Goal: Complete application form

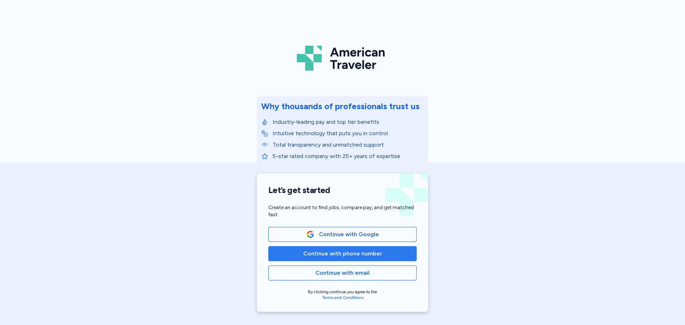
click at [363, 261] on button "Continue with phone number" at bounding box center [342, 253] width 148 height 15
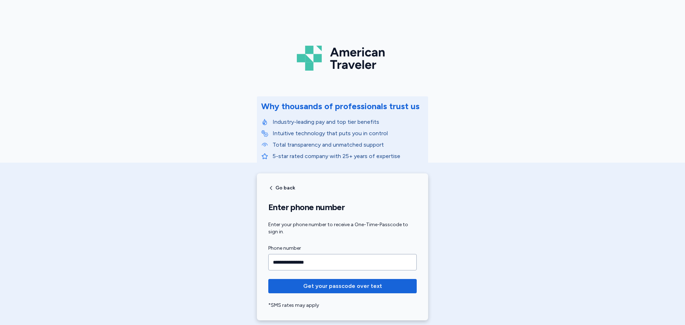
type input "**********"
click at [268, 279] on button "Get your passcode over text" at bounding box center [342, 286] width 148 height 14
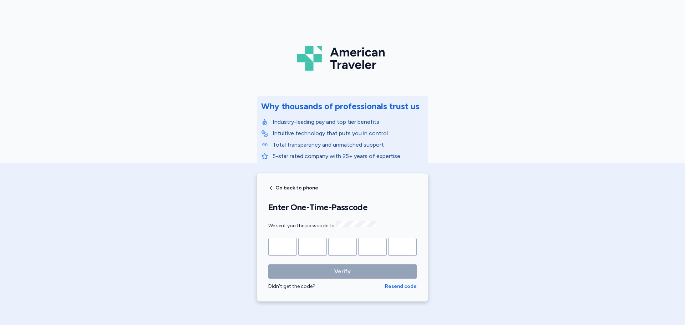
type input "*"
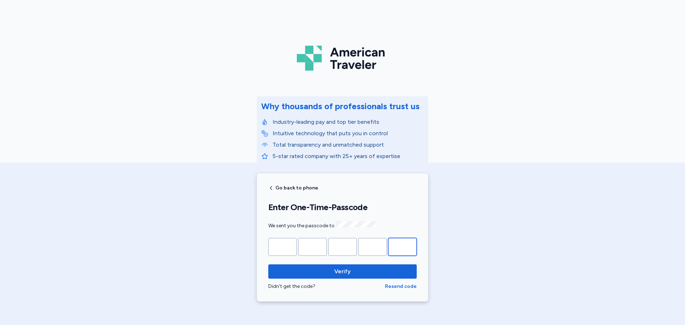
type input "*"
click at [268, 264] on button "Verify" at bounding box center [342, 271] width 148 height 14
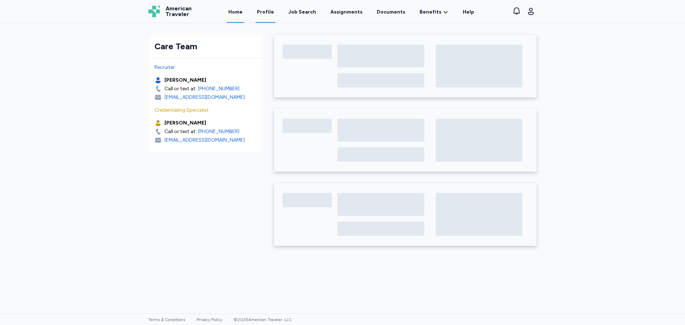
click at [276, 10] on link "Profile" at bounding box center [266, 12] width 20 height 22
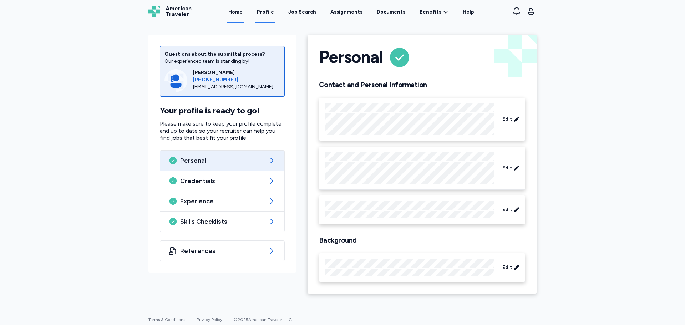
click at [236, 15] on link "Home" at bounding box center [235, 12] width 17 height 22
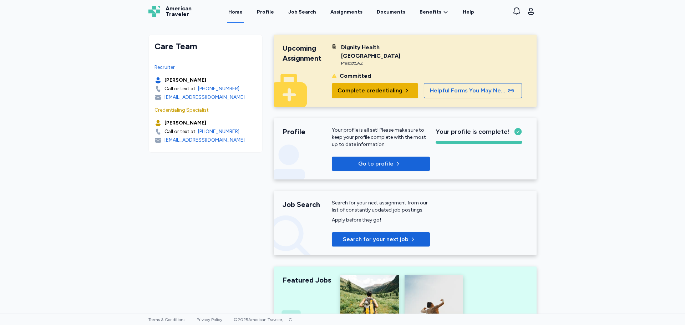
click at [360, 93] on span "Complete credentialing" at bounding box center [370, 90] width 65 height 9
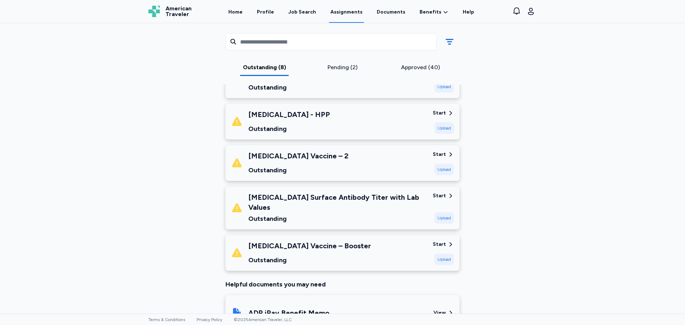
scroll to position [214, 0]
